Goal: Task Accomplishment & Management: Manage account settings

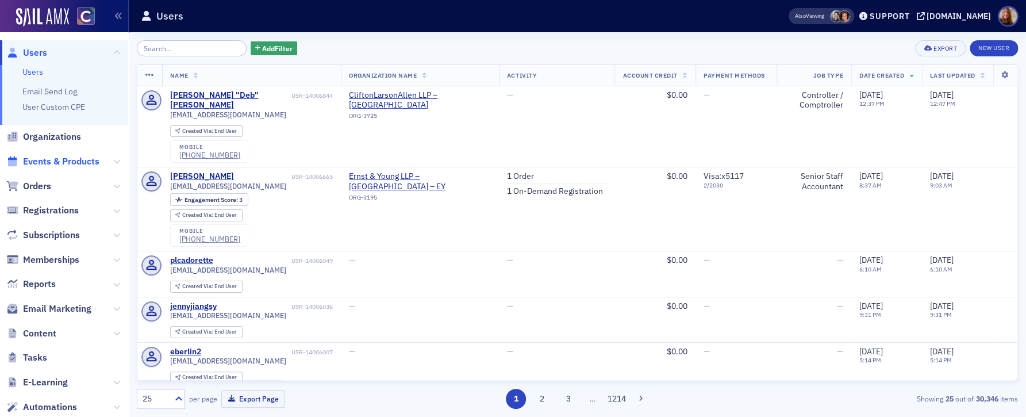
click at [59, 163] on span "Events & Products" at bounding box center [61, 161] width 76 height 13
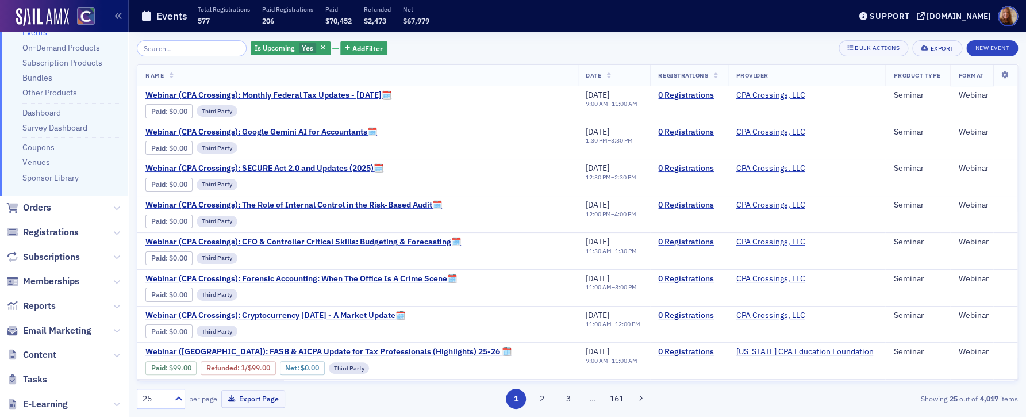
scroll to position [94, 0]
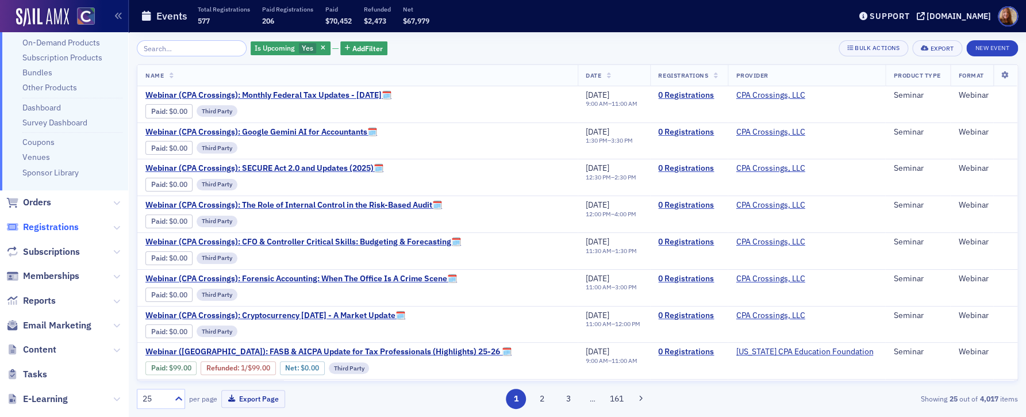
click at [54, 222] on span "Registrations" at bounding box center [51, 227] width 56 height 13
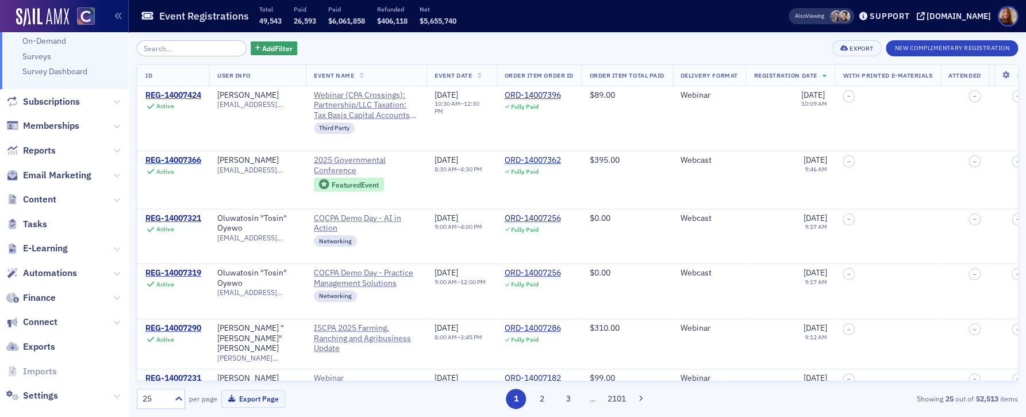
scroll to position [174, 0]
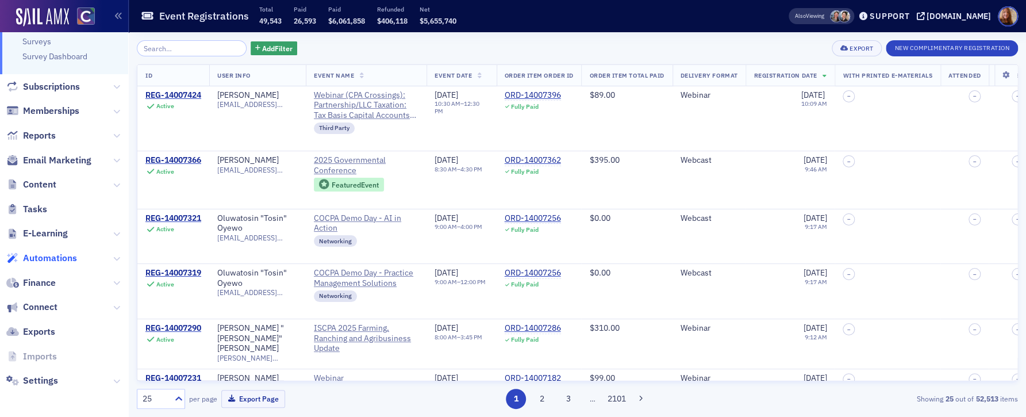
click at [57, 258] on span "Automations" at bounding box center [50, 258] width 54 height 13
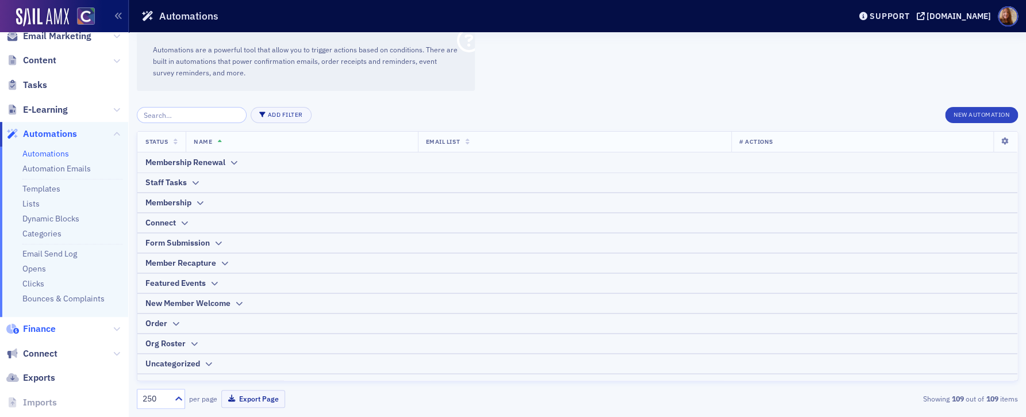
scroll to position [259, 0]
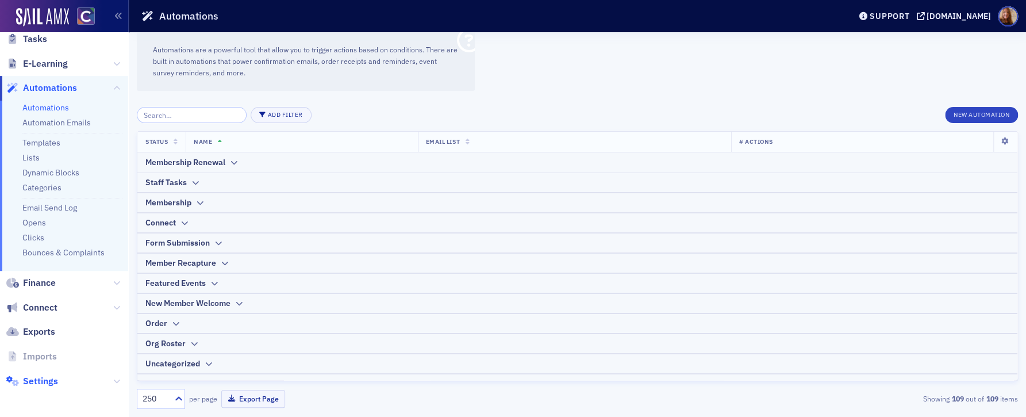
click at [47, 380] on span "Settings" at bounding box center [40, 381] width 35 height 13
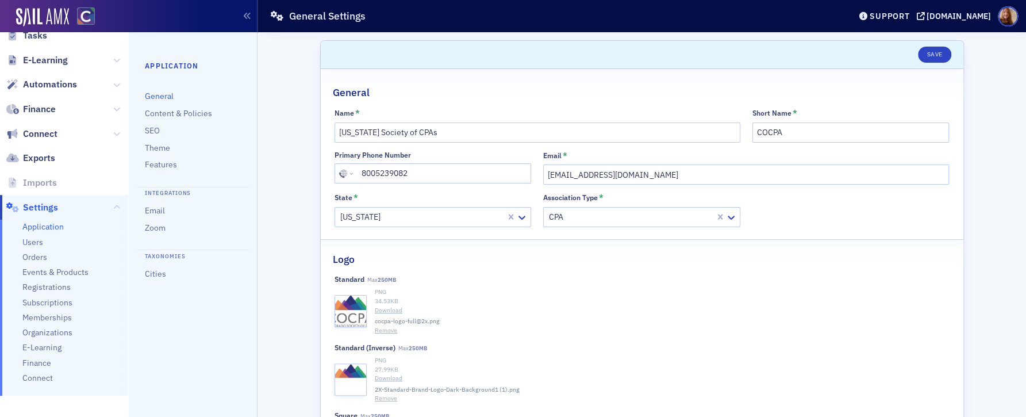
scroll to position [264, 0]
click at [40, 273] on span "Events & Products" at bounding box center [55, 269] width 66 height 11
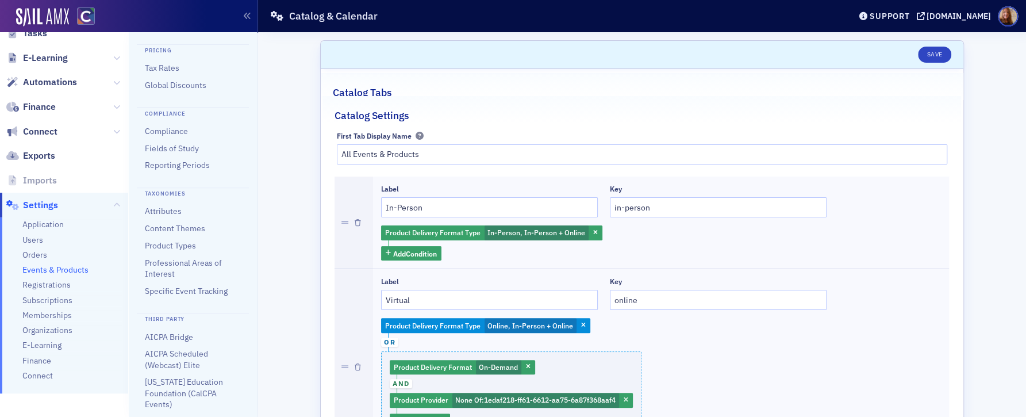
scroll to position [154, 0]
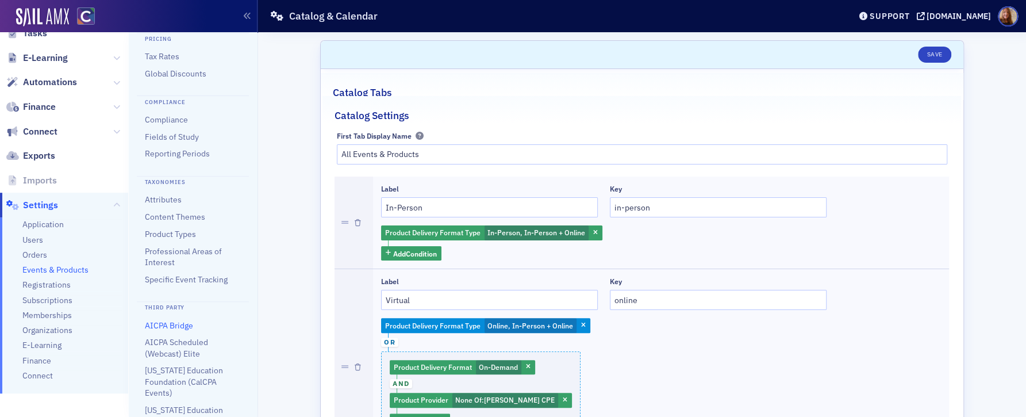
click at [172, 330] on link "AICPA Bridge" at bounding box center [169, 325] width 48 height 10
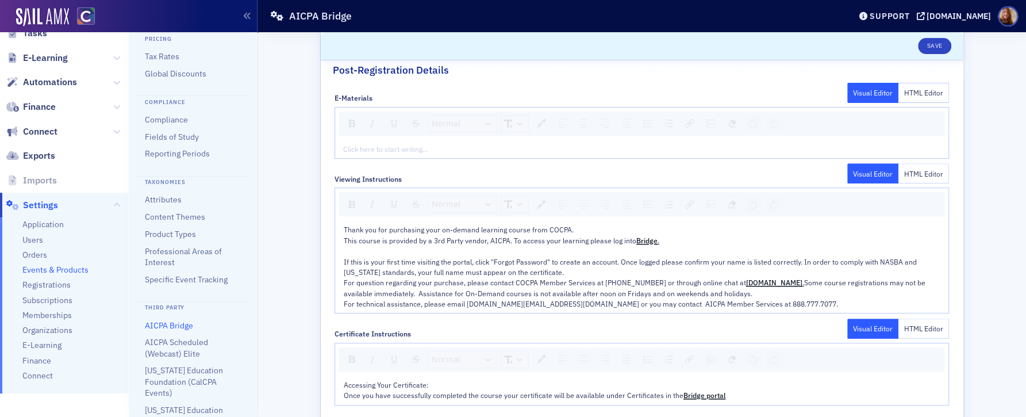
scroll to position [196, 0]
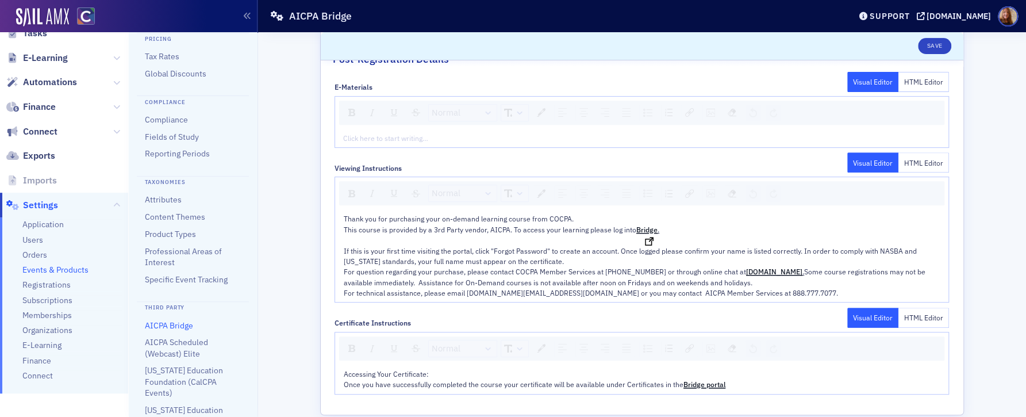
click at [636, 228] on span "Bridge" at bounding box center [646, 229] width 21 height 9
click at [641, 229] on span "Bridge" at bounding box center [646, 229] width 21 height 9
click at [685, 192] on img "rdw-link-control" at bounding box center [689, 193] width 9 height 9
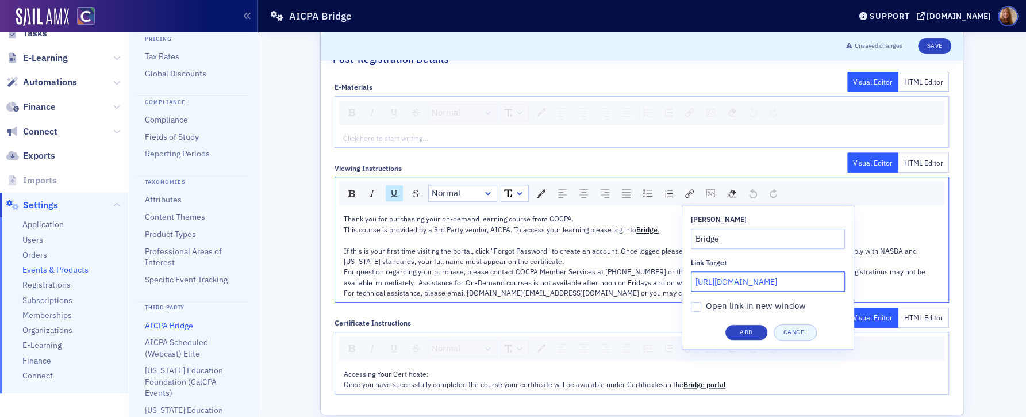
scroll to position [0, 1]
drag, startPoint x: 747, startPoint y: 284, endPoint x: 836, endPoint y: 279, distance: 88.6
click at [836, 279] on input "[URL][DOMAIN_NAME]" at bounding box center [768, 281] width 154 height 20
drag, startPoint x: 716, startPoint y: 281, endPoint x: 855, endPoint y: 284, distance: 139.1
click at [855, 284] on div "Normal [PERSON_NAME] Bridge Link Target [URL][DOMAIN_NAME] Open link in new win…" at bounding box center [641, 239] width 614 height 126
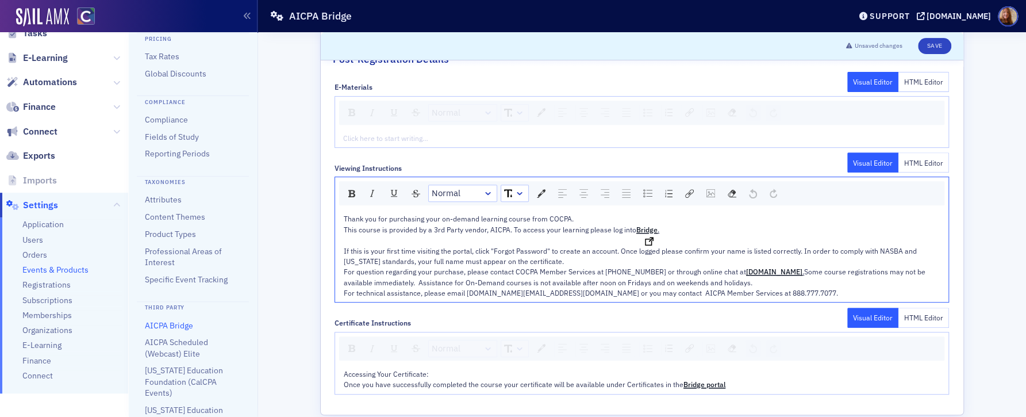
click at [639, 228] on span "Bridge" at bounding box center [646, 229] width 21 height 9
click at [684, 186] on div "rdw-link-control" at bounding box center [689, 193] width 17 height 16
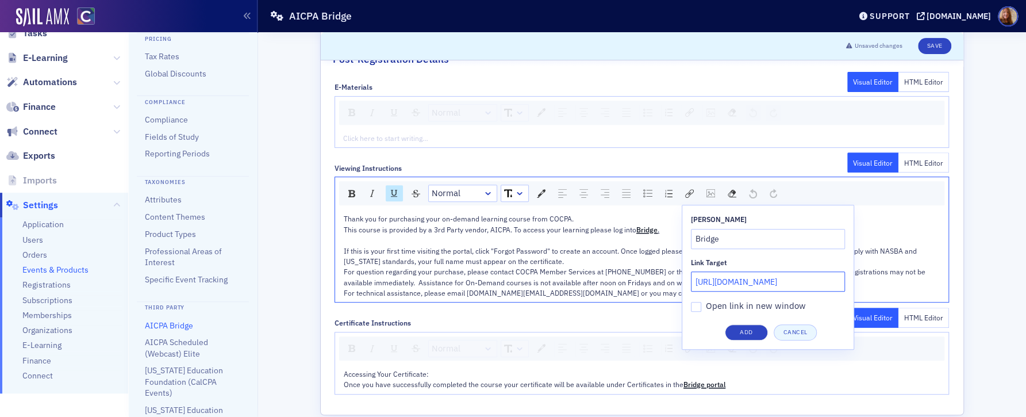
click at [720, 280] on input "[URL][DOMAIN_NAME]" at bounding box center [768, 281] width 154 height 20
click at [730, 334] on button "Add" at bounding box center [745, 332] width 43 height 16
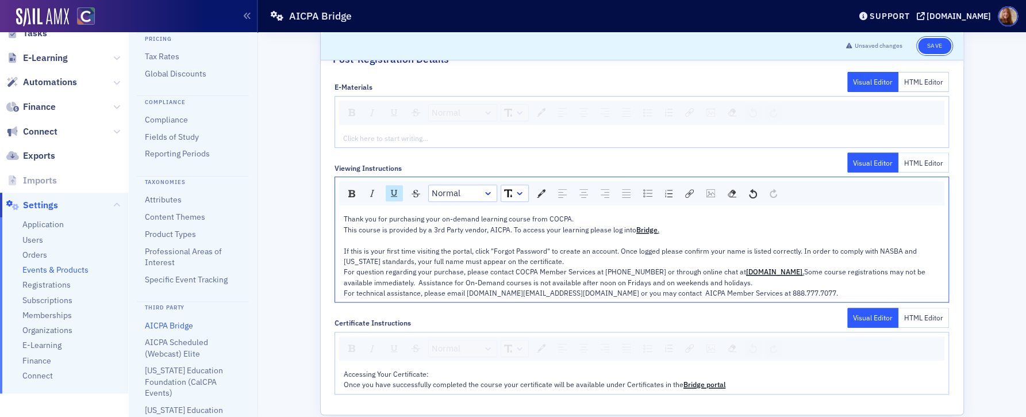
click at [940, 43] on button "Save" at bounding box center [934, 46] width 33 height 16
click at [707, 384] on span "Bridge portal" at bounding box center [704, 383] width 42 height 9
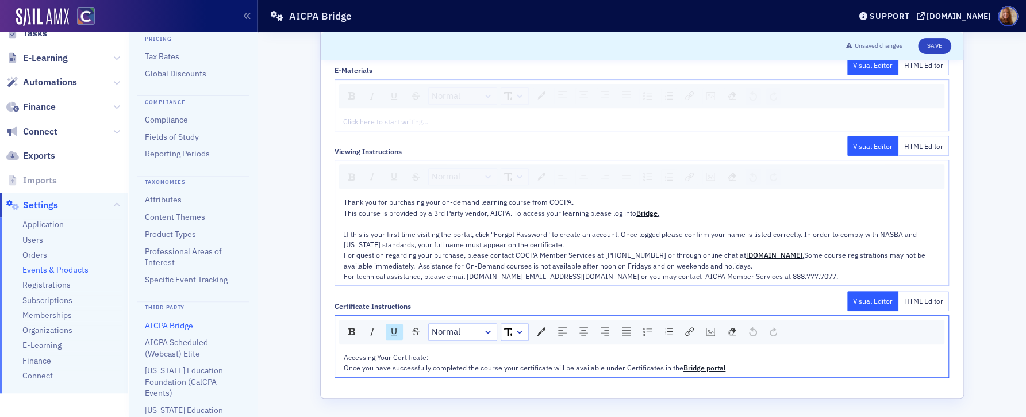
scroll to position [213, 0]
click at [696, 367] on span "Bridge portal" at bounding box center [704, 366] width 42 height 9
click at [683, 370] on span "Bridge portal" at bounding box center [704, 367] width 42 height 9
click at [689, 328] on div "rdw-link-control" at bounding box center [689, 331] width 17 height 16
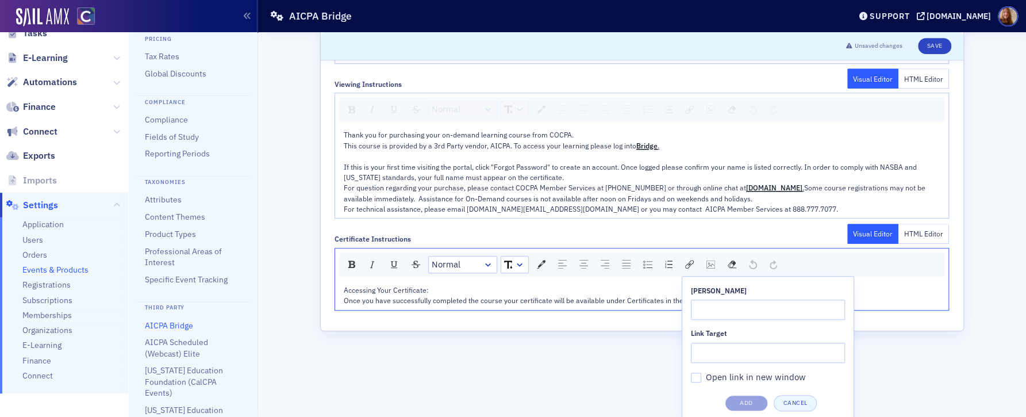
scroll to position [282, 0]
click at [620, 350] on div "Scroll to Unsaved changes Save Settings Subdomain cocpa - [DOMAIN_NAME] API Tok…" at bounding box center [641, 224] width 768 height 384
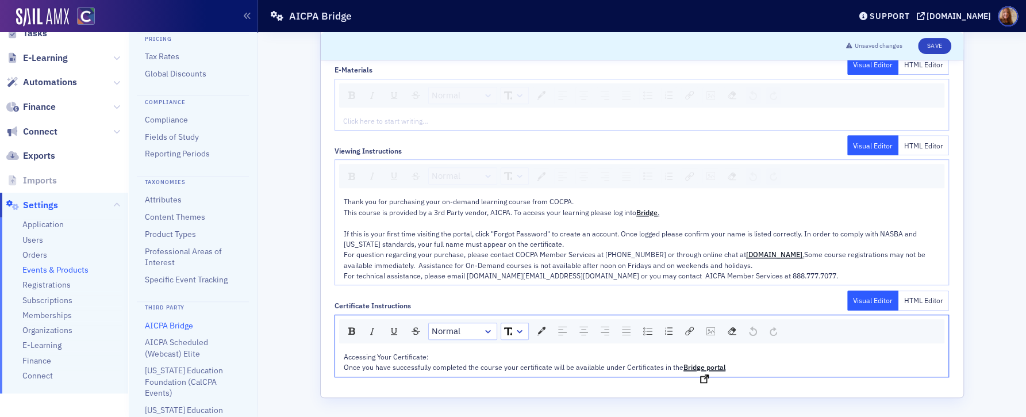
click at [691, 364] on span "Bridge portal" at bounding box center [704, 366] width 42 height 9
click at [687, 333] on img "rdw-link-control" at bounding box center [689, 331] width 9 height 9
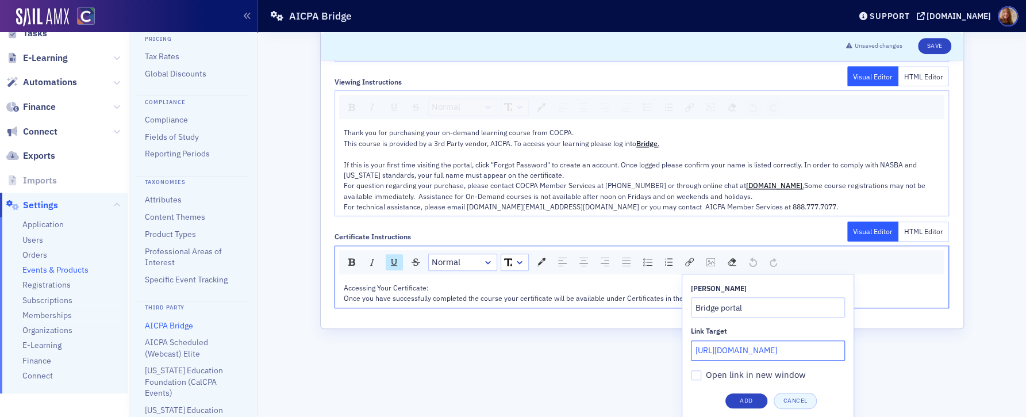
scroll to position [0, 1]
drag, startPoint x: 788, startPoint y: 353, endPoint x: 855, endPoint y: 351, distance: 67.8
click at [855, 351] on div "Scroll to Unsaved changes Save Settings Subdomain cocpa - [DOMAIN_NAME] API Tok…" at bounding box center [641, 224] width 768 height 384
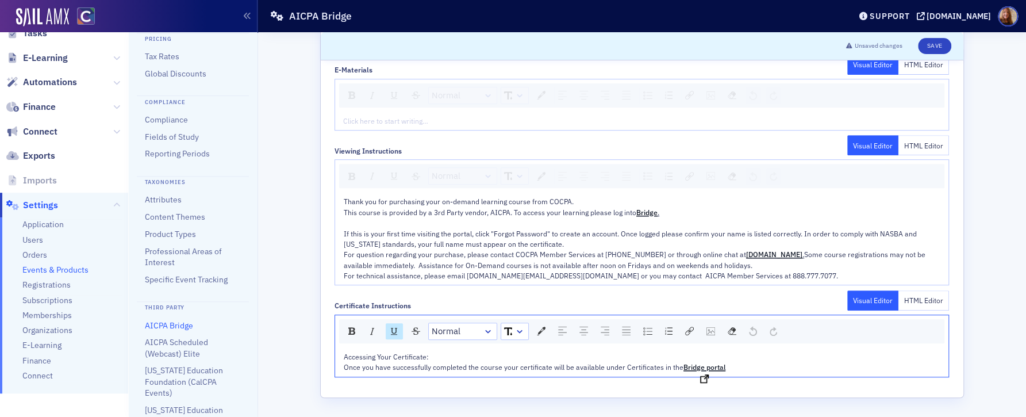
click at [693, 365] on span "Bridge portal" at bounding box center [704, 366] width 42 height 9
click at [685, 327] on img "rdw-link-control" at bounding box center [689, 331] width 9 height 9
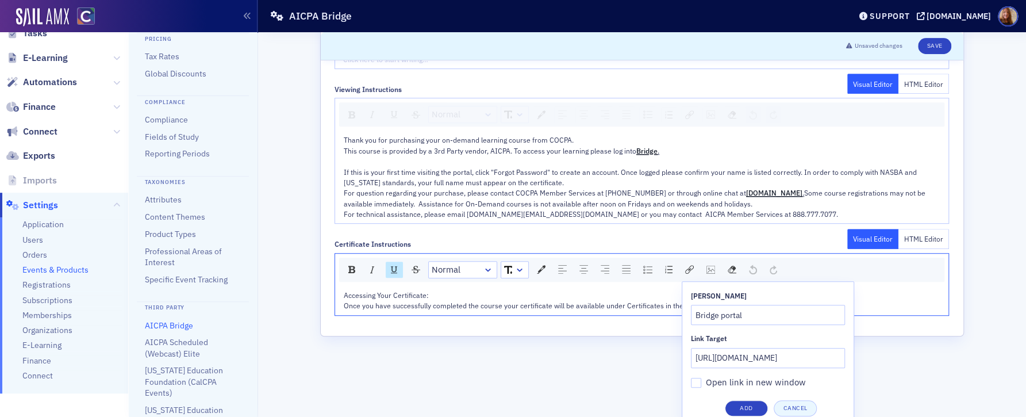
scroll to position [282, 0]
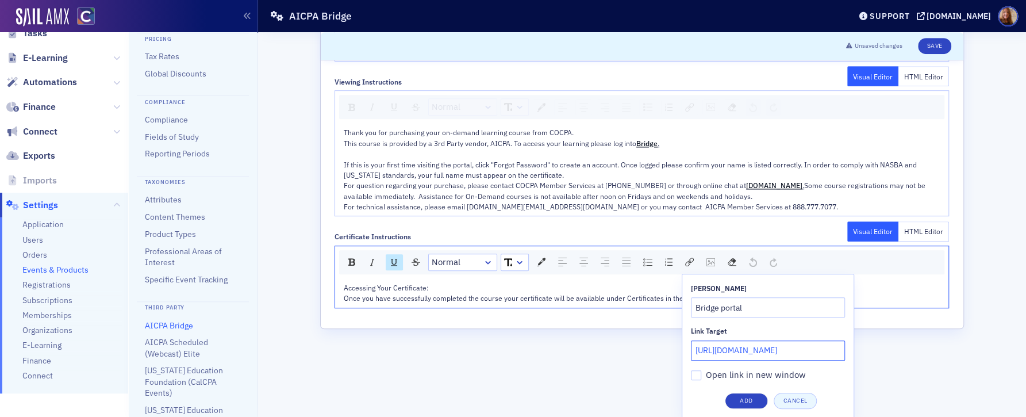
click at [735, 349] on input "[URL][DOMAIN_NAME]" at bounding box center [768, 350] width 154 height 20
click at [747, 403] on button "Add" at bounding box center [745, 400] width 43 height 16
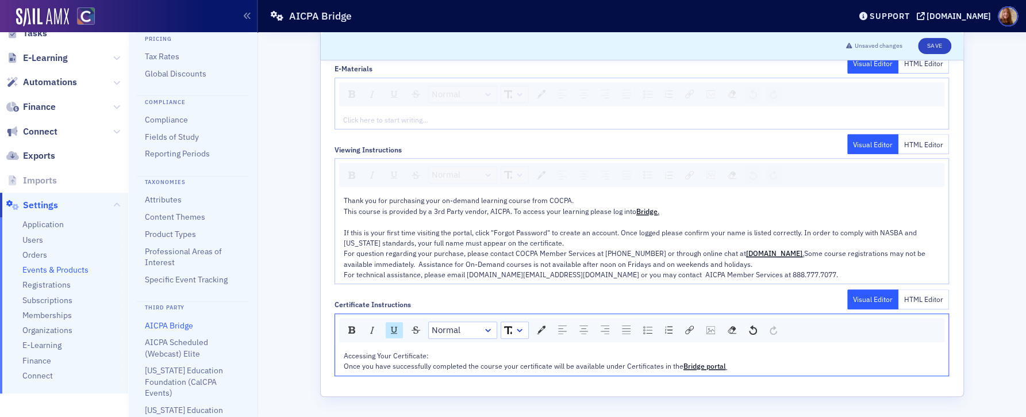
scroll to position [213, 0]
click at [939, 48] on button "Save" at bounding box center [934, 46] width 33 height 16
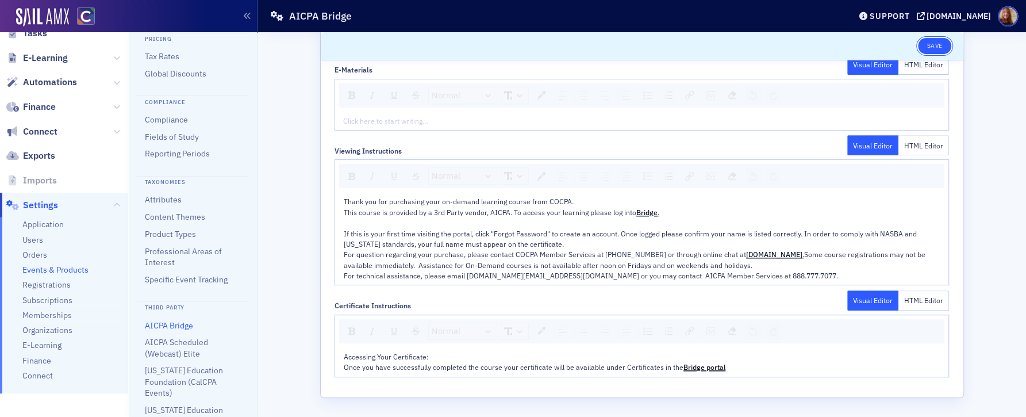
click at [932, 47] on button "Save" at bounding box center [934, 46] width 33 height 16
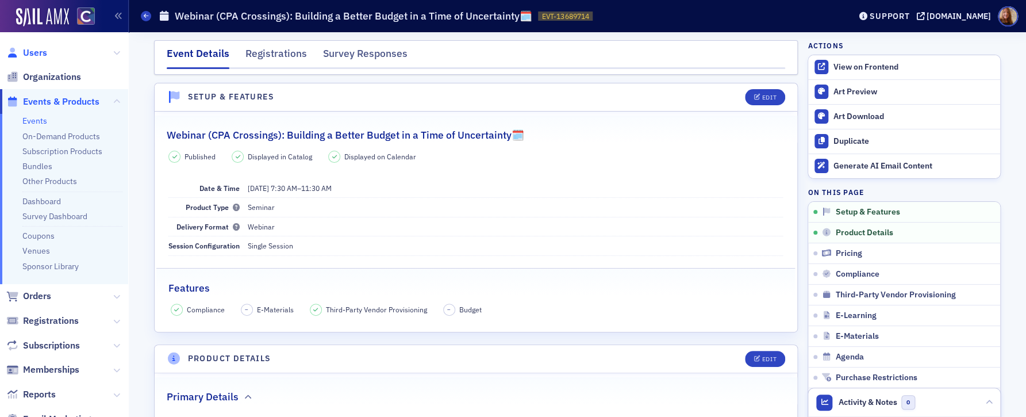
click at [34, 51] on span "Users" at bounding box center [35, 53] width 24 height 13
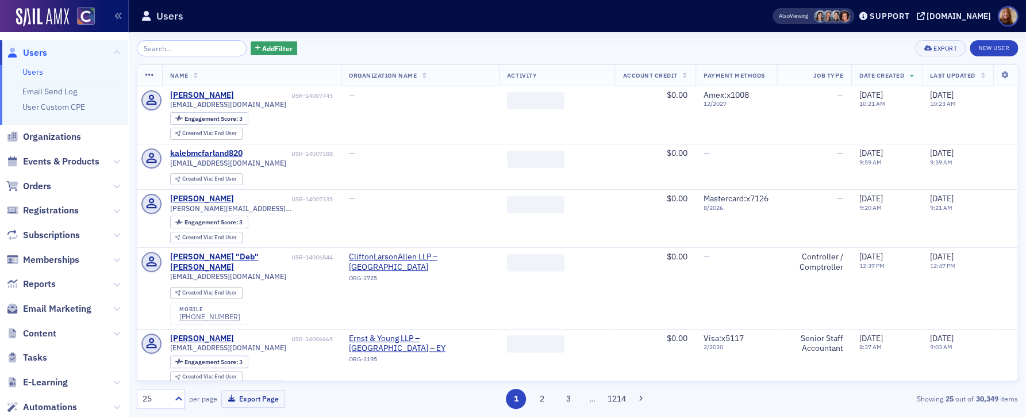
click at [184, 50] on input "search" at bounding box center [192, 48] width 110 height 16
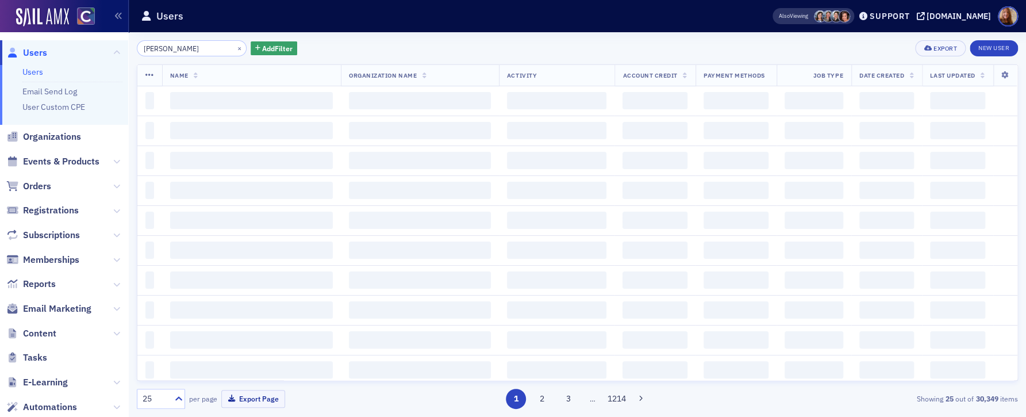
type input "Todd Resch"
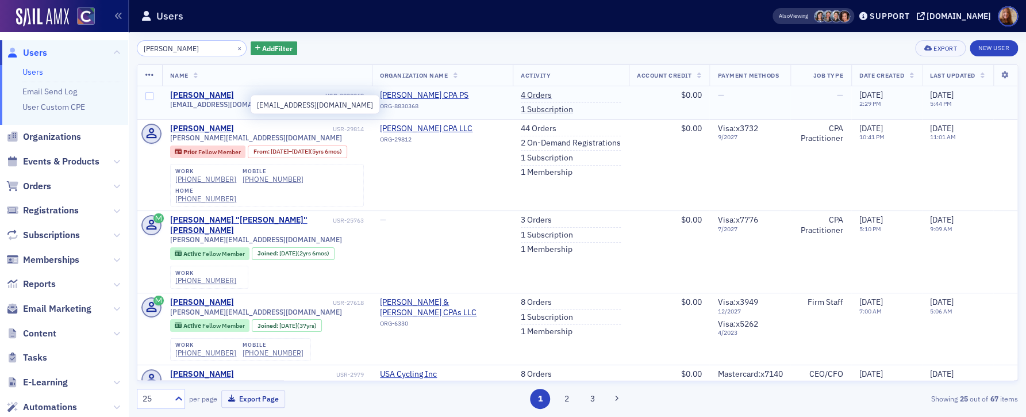
click at [226, 107] on span "reschcpa@comcast.net" at bounding box center [228, 104] width 116 height 9
copy div "reschcpa@comcast.net"
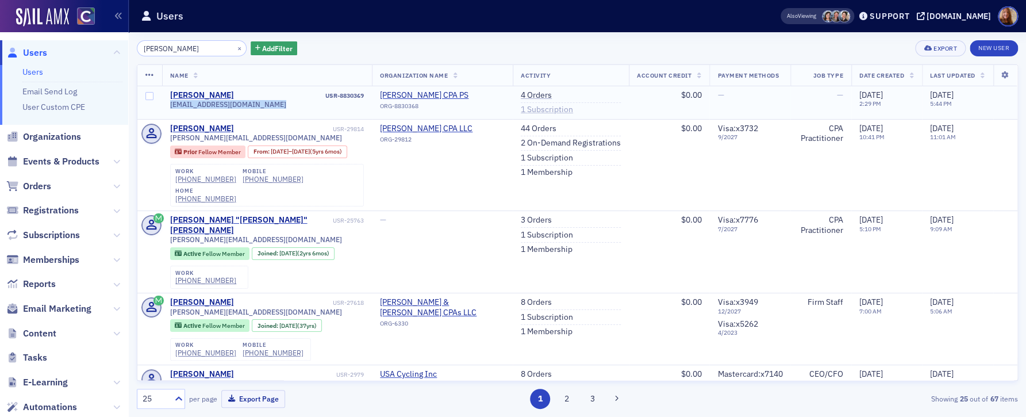
click at [537, 109] on link "1 Subscription" at bounding box center [547, 110] width 52 height 10
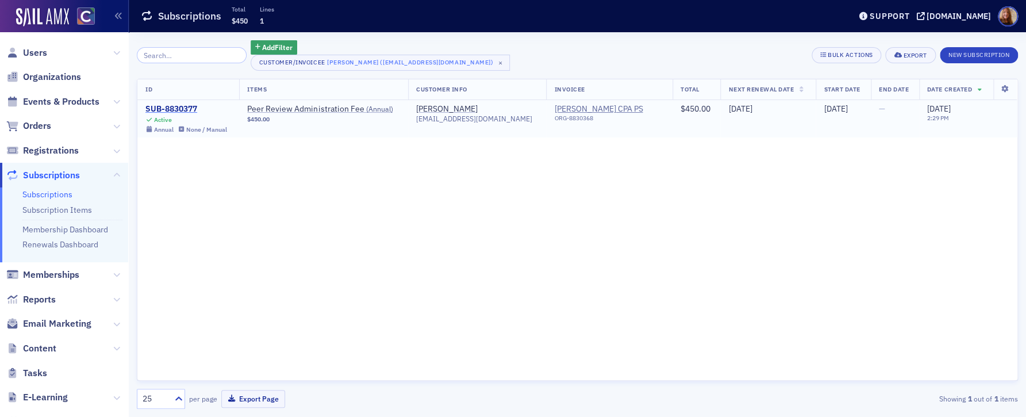
click at [185, 108] on div "SUB-8830377" at bounding box center [186, 109] width 82 height 10
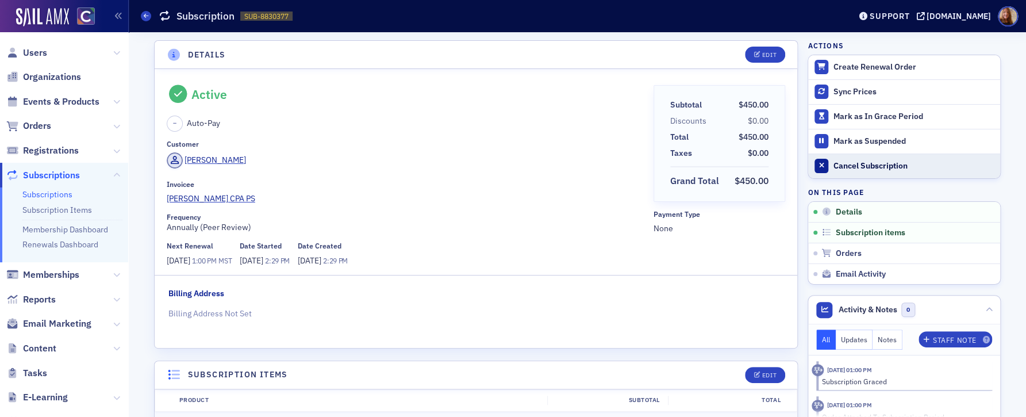
click at [873, 168] on div "Cancel Subscription" at bounding box center [913, 166] width 161 height 10
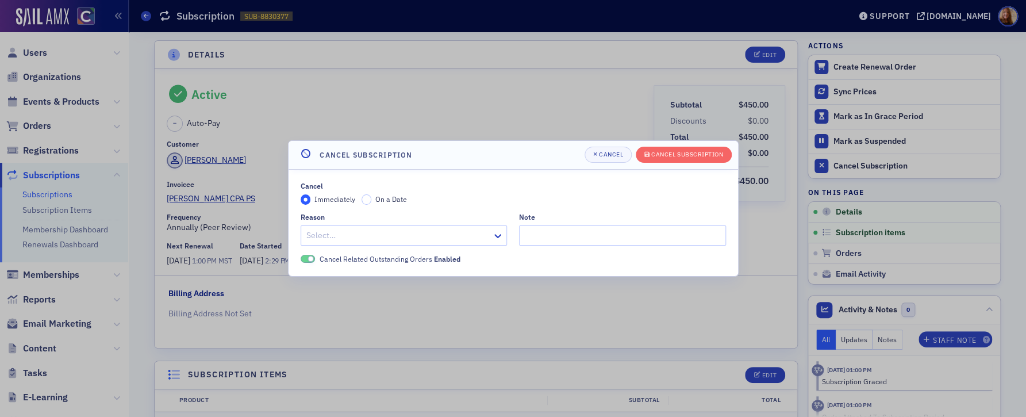
click at [347, 232] on div at bounding box center [398, 235] width 186 height 14
type input "res"
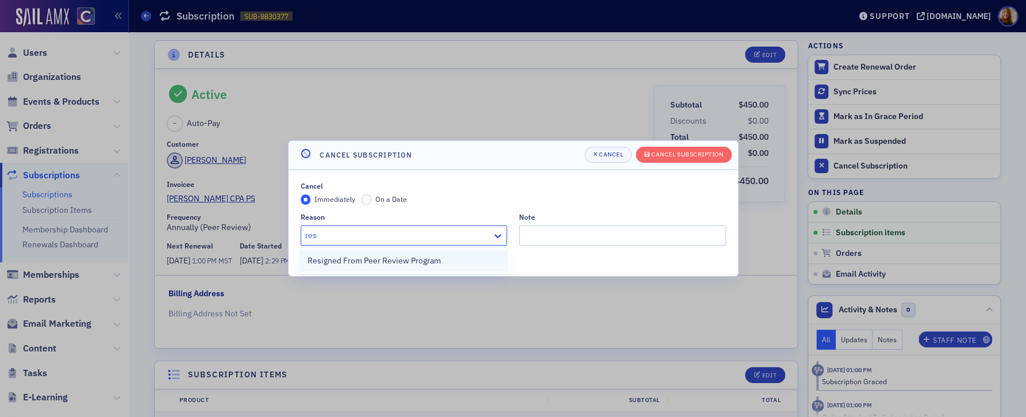
click at [357, 259] on span "Resigned From Peer Review Program" at bounding box center [373, 261] width 133 height 12
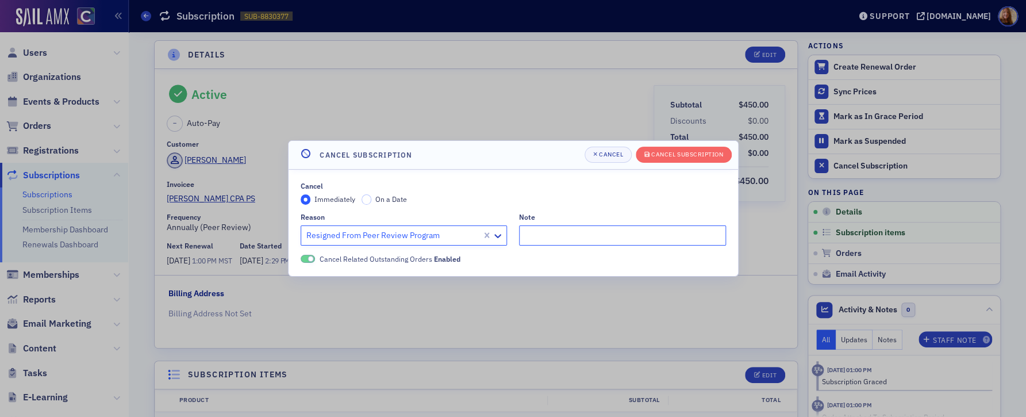
click at [571, 235] on input "Note" at bounding box center [622, 235] width 207 height 20
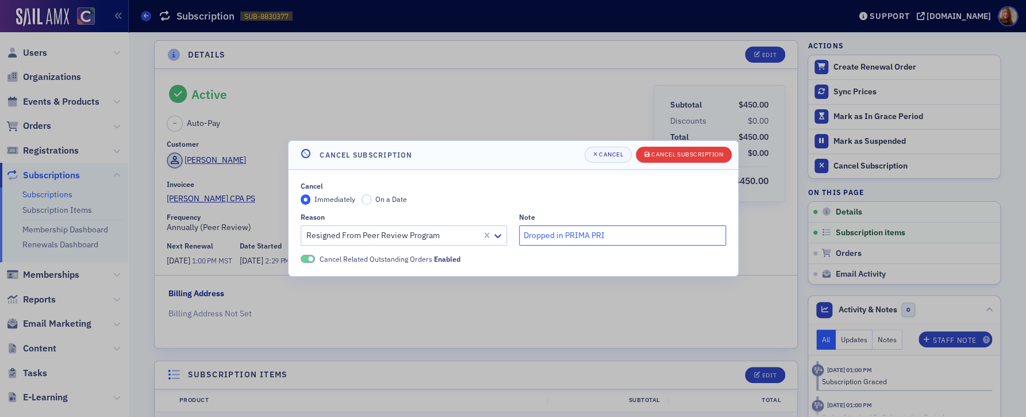
type input "Dropped in PRIMA PRI"
click at [699, 157] on div "Cancel Subscription" at bounding box center [687, 154] width 72 height 6
